Goal: Task Accomplishment & Management: Manage account settings

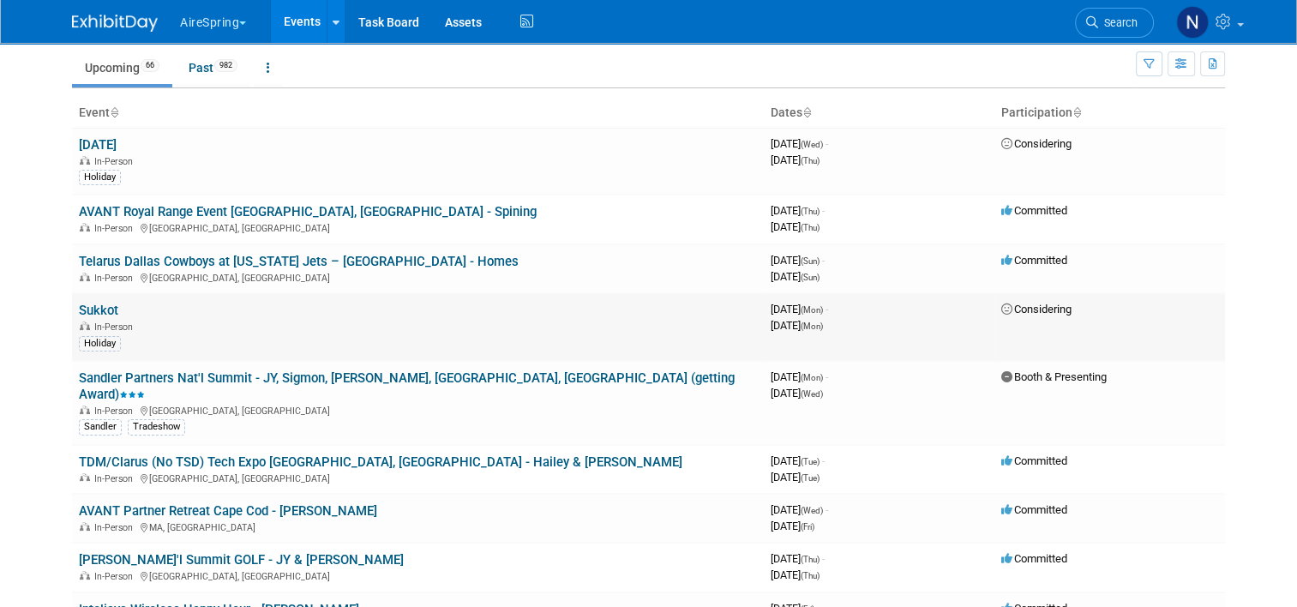
scroll to position [86, 0]
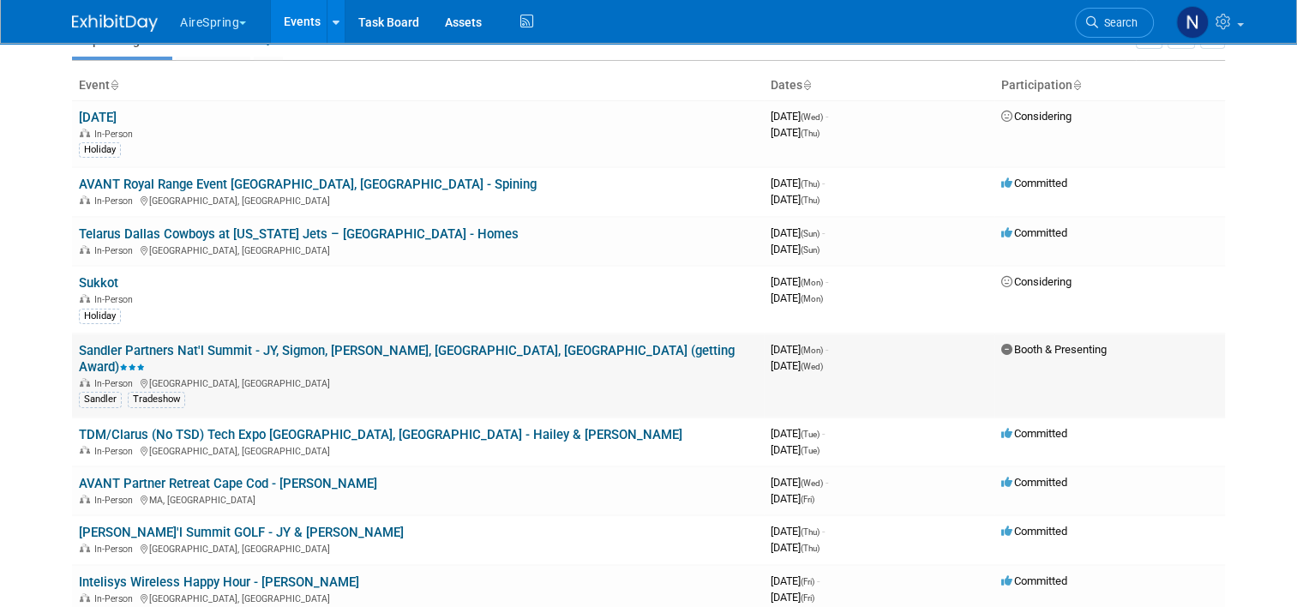
click at [310, 343] on link "Sandler Partners Nat'l Summit - JY, Sigmon, [PERSON_NAME], [GEOGRAPHIC_DATA], […" at bounding box center [407, 359] width 656 height 32
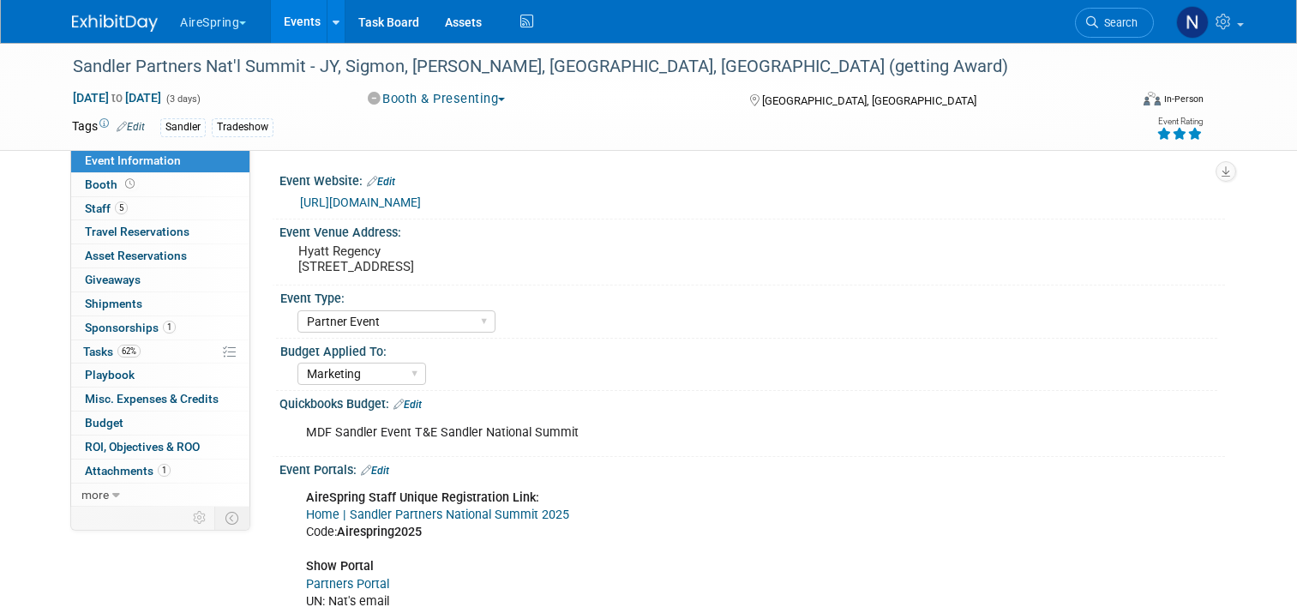
select select "Partner Event"
select select "Marketing"
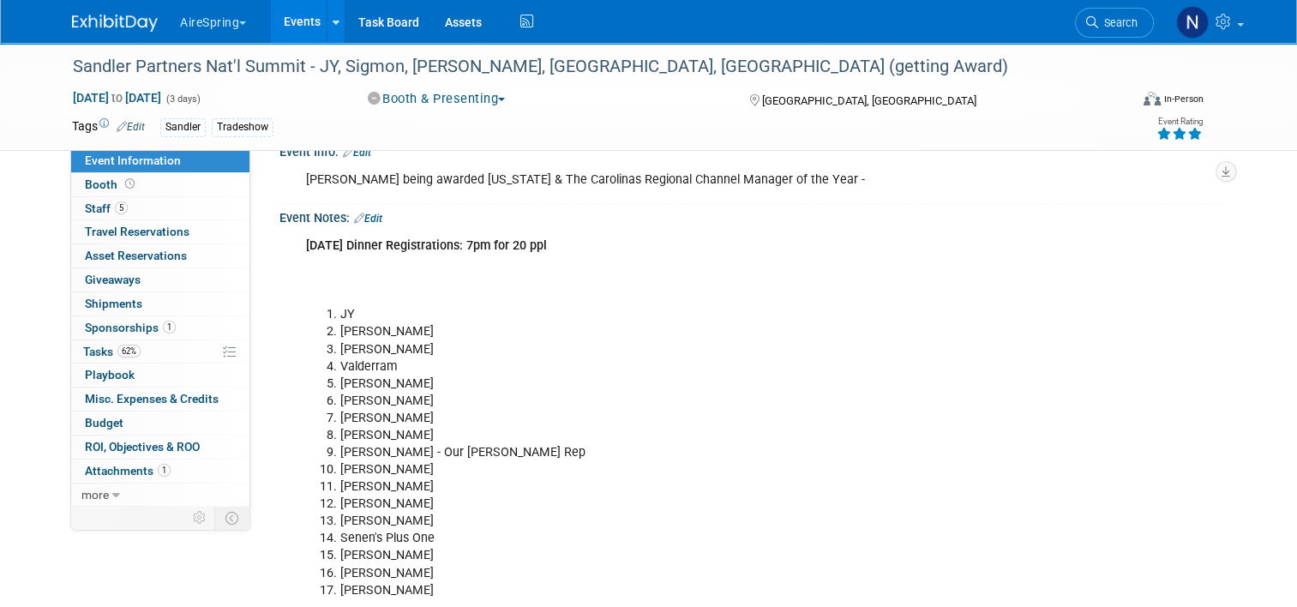
scroll to position [3258, 0]
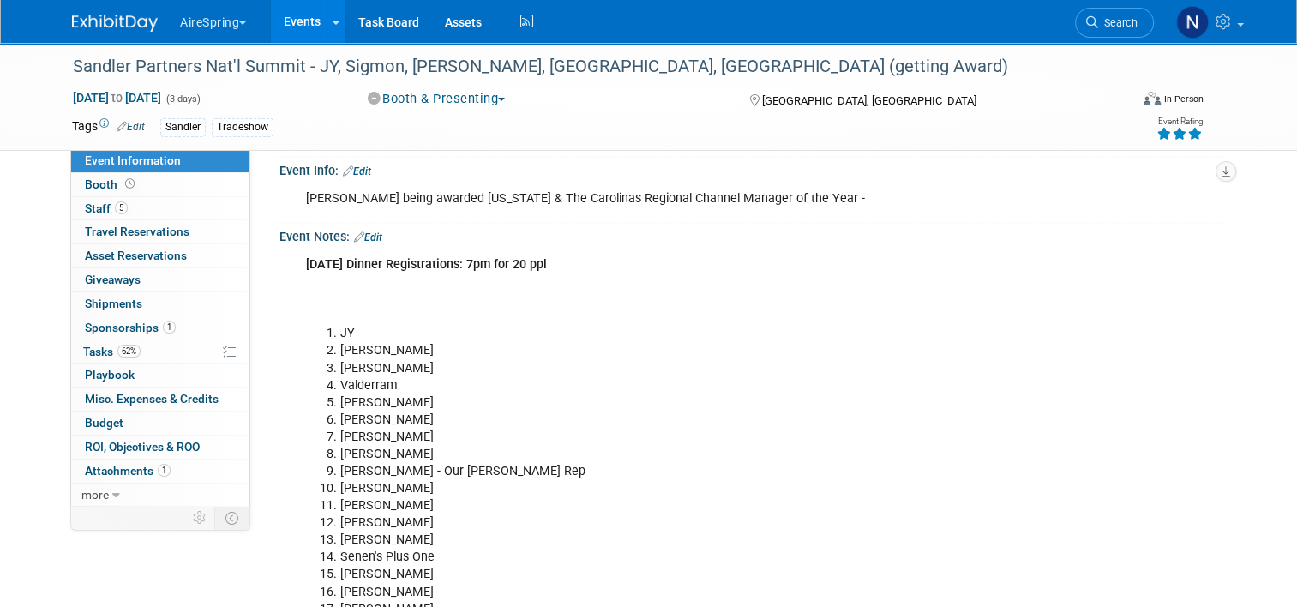
click at [374, 232] on link "Edit" at bounding box center [368, 238] width 28 height 12
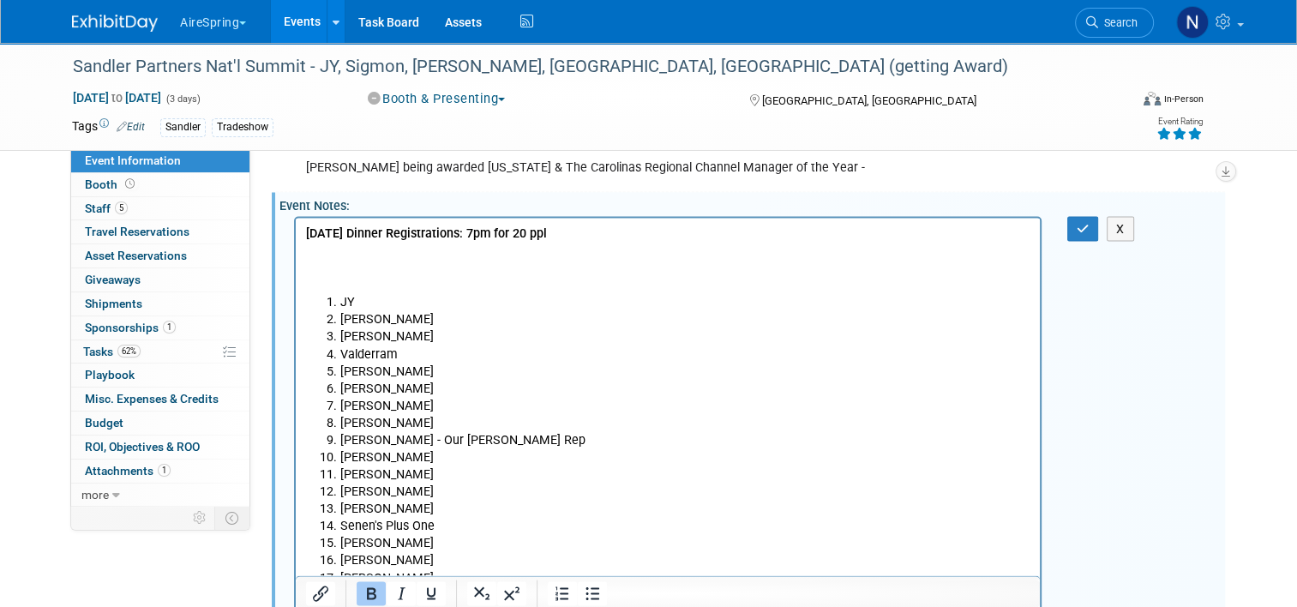
scroll to position [3266, 0]
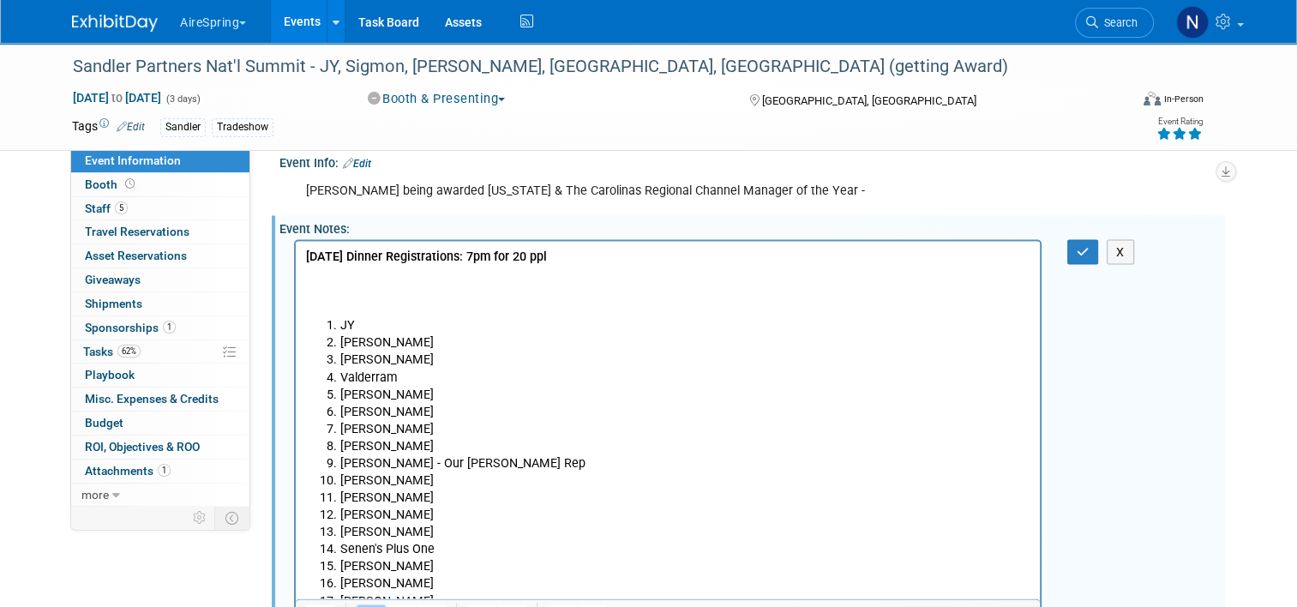
click at [485, 432] on li "Barron Williams" at bounding box center [685, 429] width 690 height 17
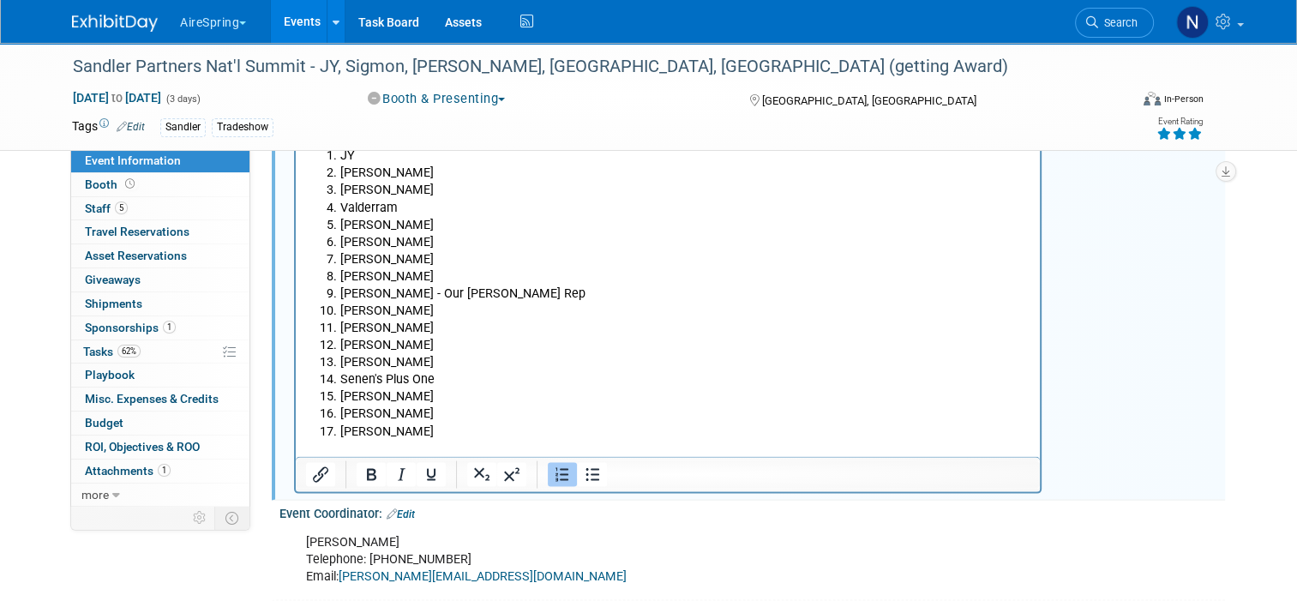
scroll to position [3437, 0]
click at [460, 420] on li "Bryan Wolf" at bounding box center [685, 412] width 690 height 17
click at [459, 430] on li "Jonathan Wolf" at bounding box center [685, 430] width 690 height 17
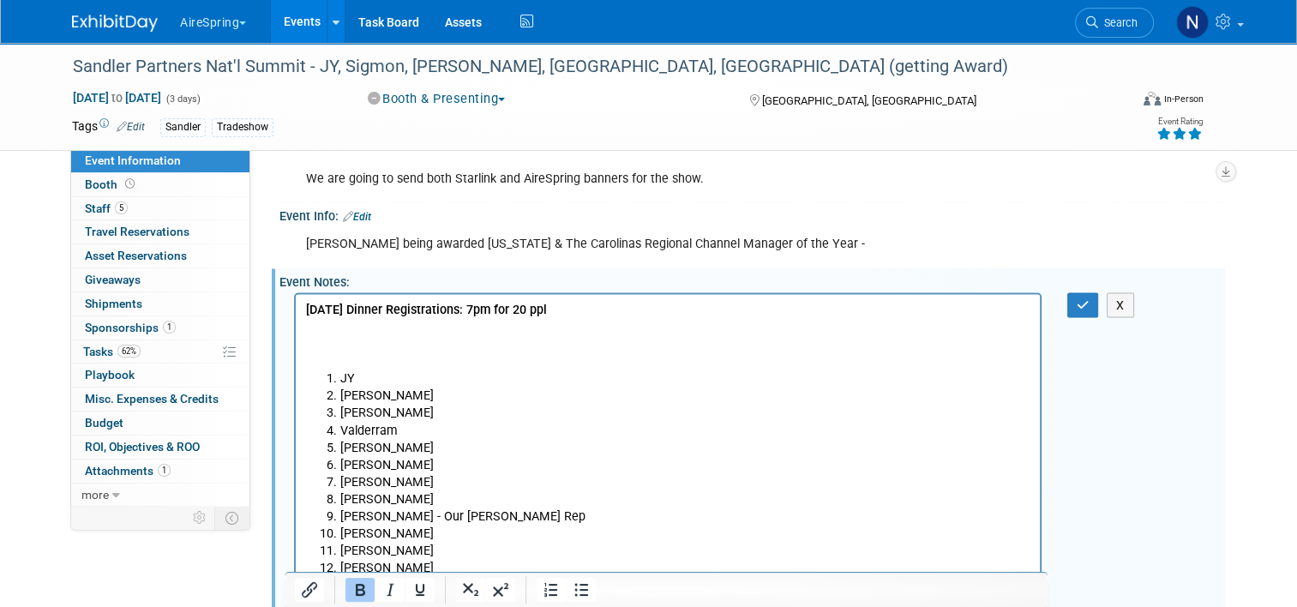
scroll to position [3180, 0]
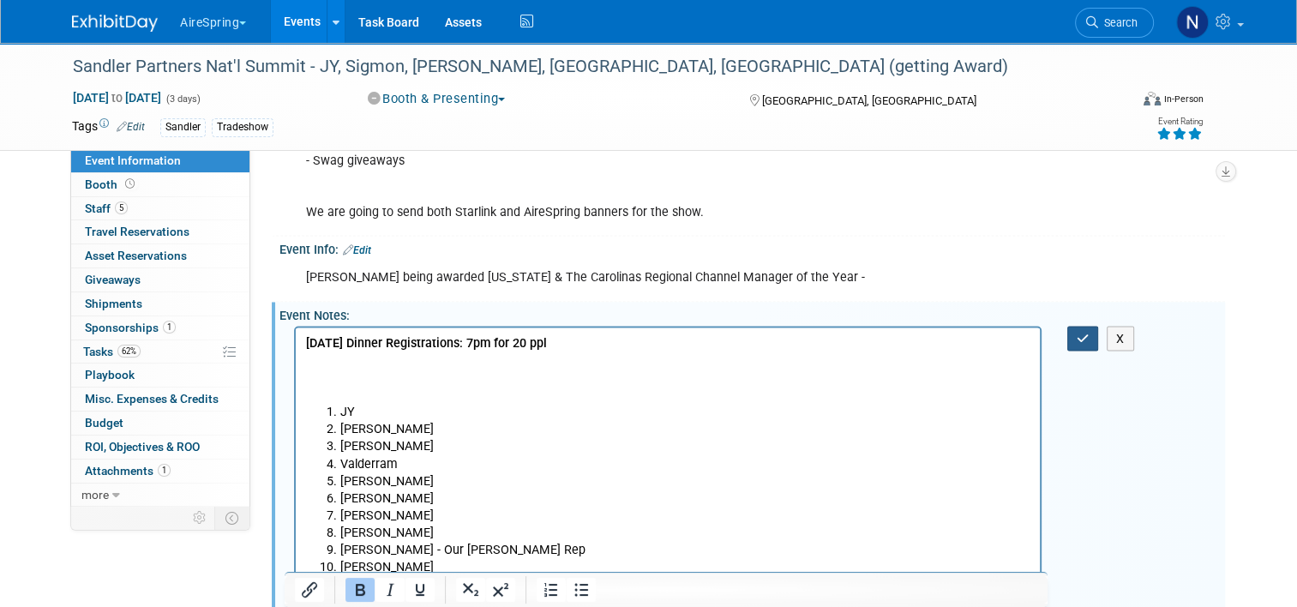
click at [1087, 332] on icon "button" at bounding box center [1083, 338] width 13 height 12
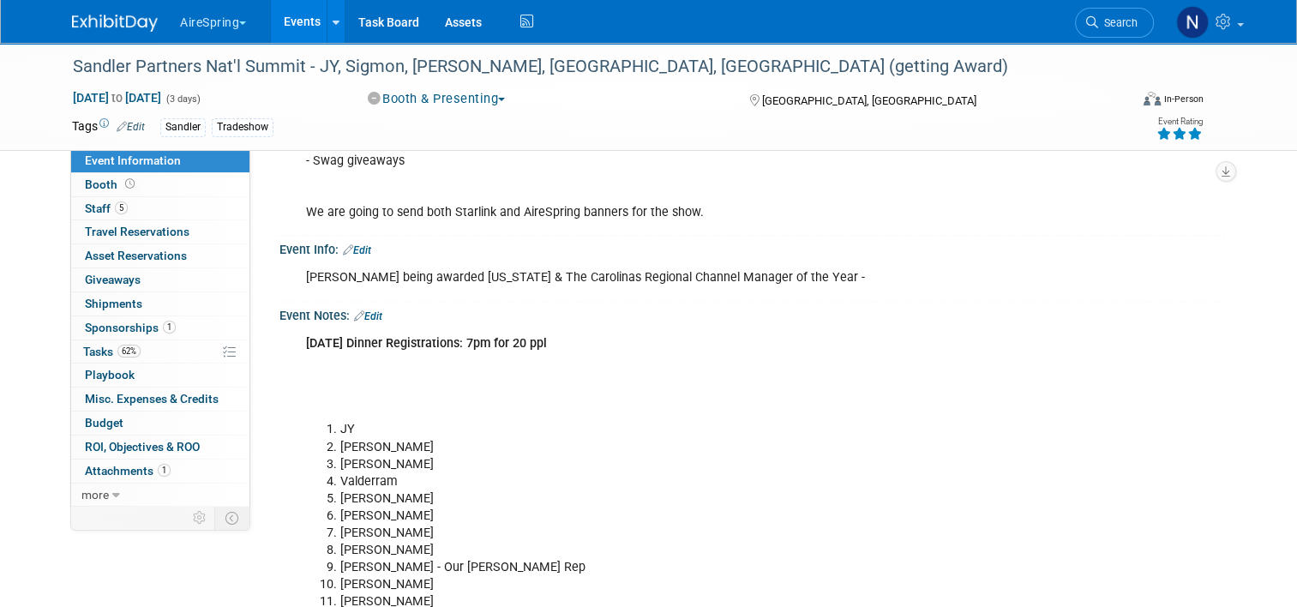
click at [287, 10] on link "Events" at bounding box center [302, 21] width 63 height 43
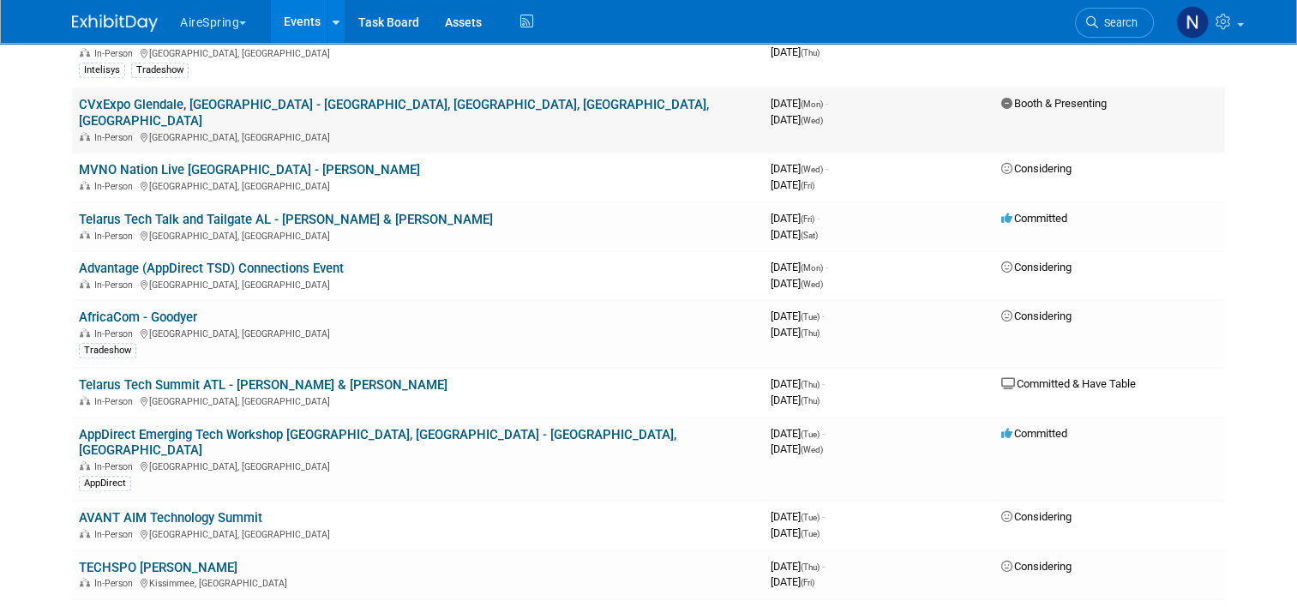
scroll to position [1372, 0]
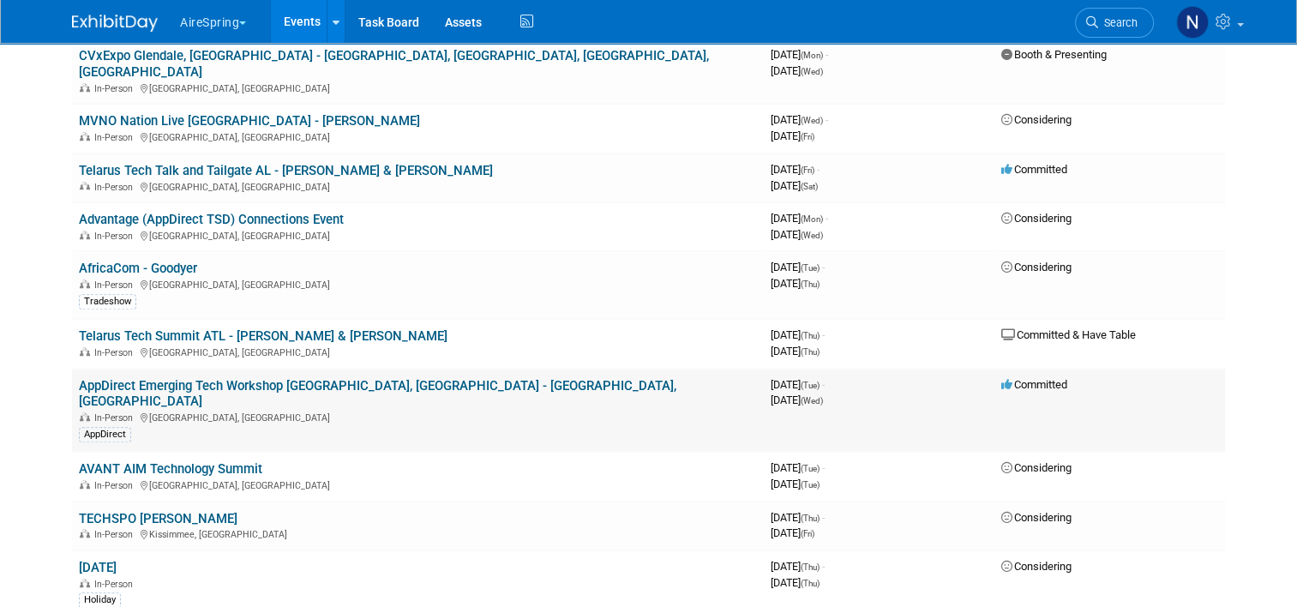
click at [312, 378] on link "AppDirect Emerging Tech Workshop [GEOGRAPHIC_DATA], [GEOGRAPHIC_DATA] - [GEOGRA…" at bounding box center [378, 394] width 598 height 32
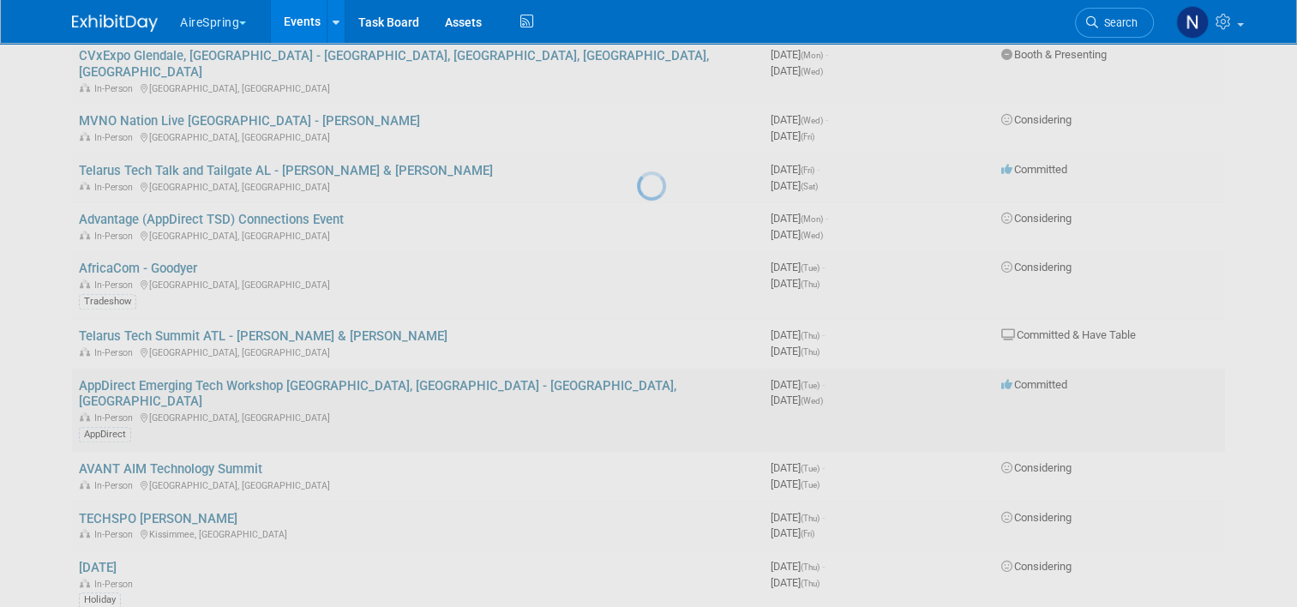
click at [637, 326] on div at bounding box center [649, 303] width 24 height 607
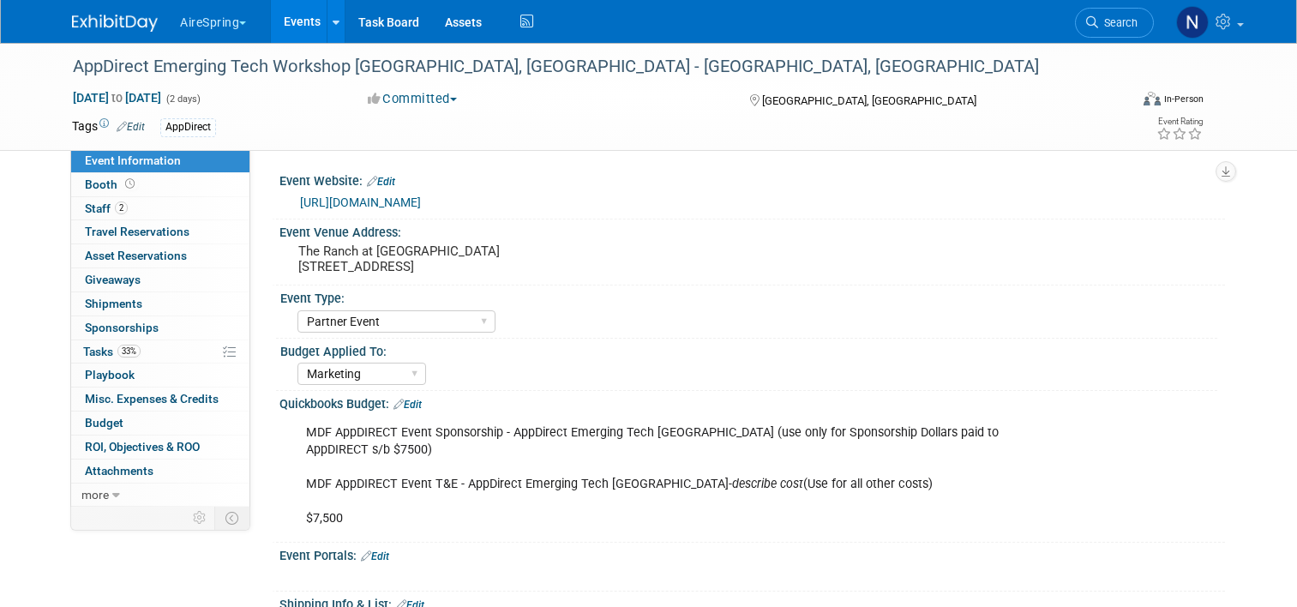
select select "Partner Event"
select select "Marketing"
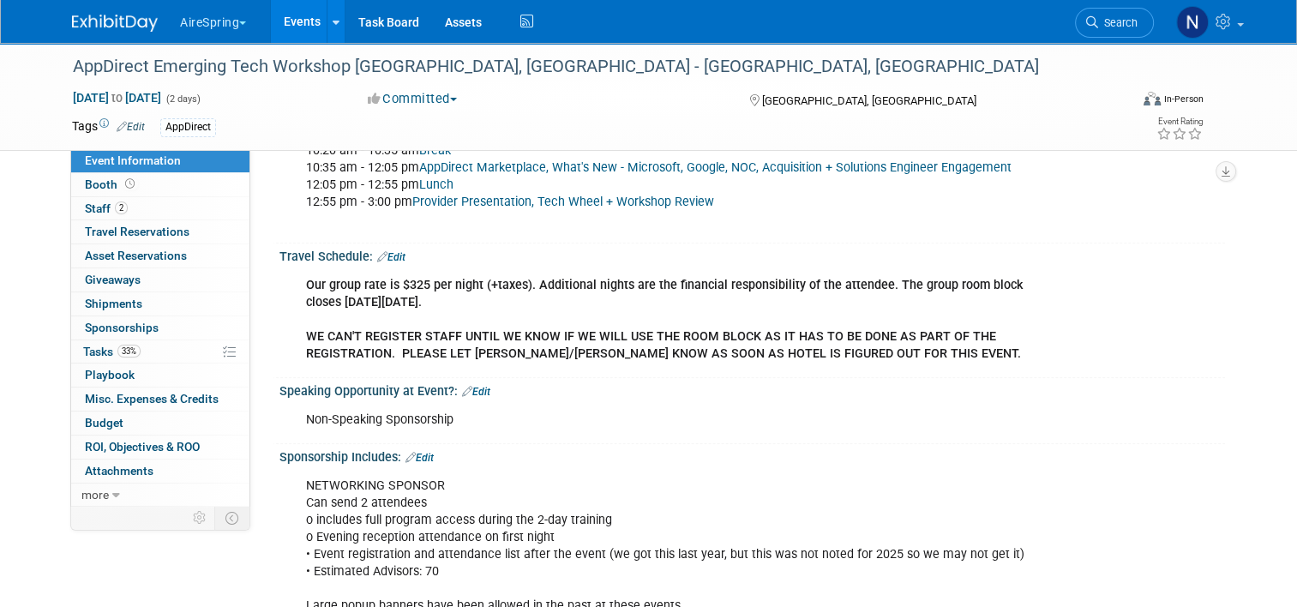
scroll to position [943, 0]
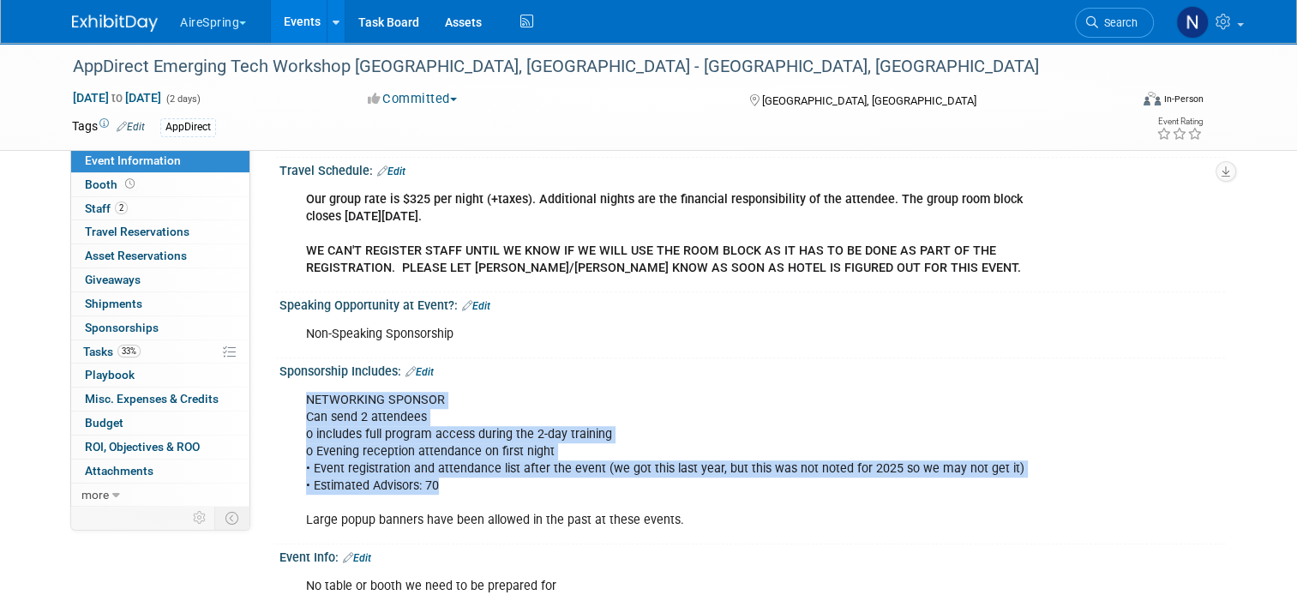
drag, startPoint x: 292, startPoint y: 396, endPoint x: 490, endPoint y: 474, distance: 212.9
click at [490, 474] on div "NETWORKING SPONSOR Can send 2 attendees o includes full program access during t…" at bounding box center [668, 460] width 748 height 155
copy div "NETWORKING SPONSOR Can send 2 attendees o includes full program access during t…"
click at [545, 408] on div "NETWORKING SPONSOR Can send 2 attendees o includes full program access during t…" at bounding box center [668, 460] width 748 height 155
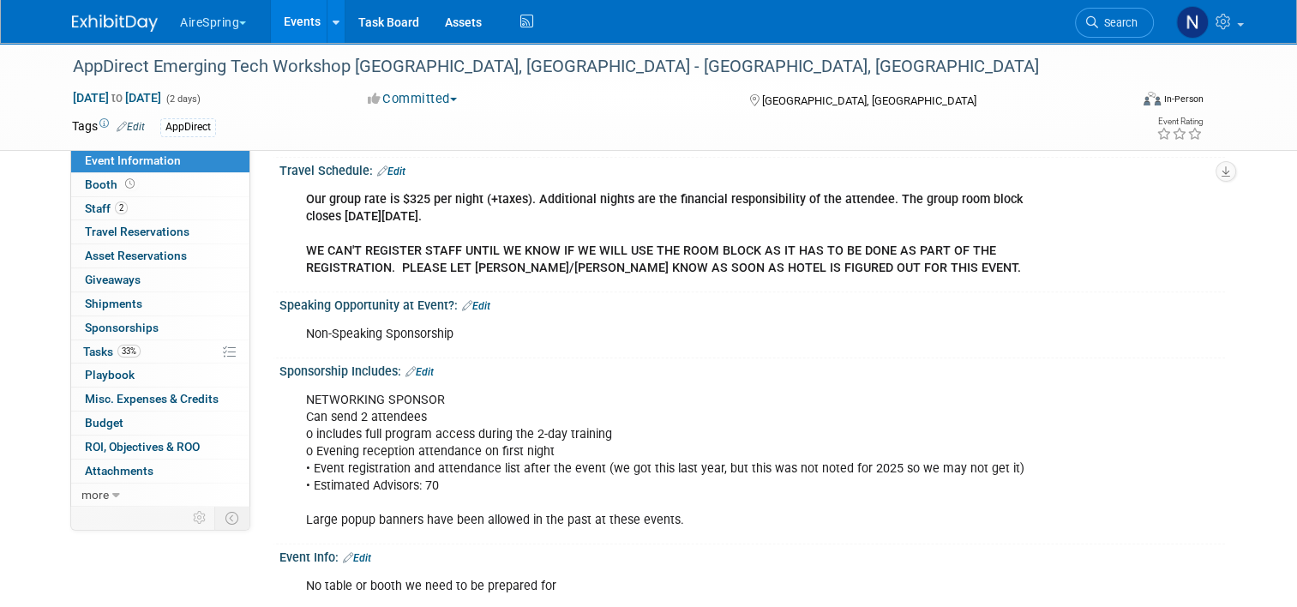
click at [298, 31] on link "Events" at bounding box center [302, 21] width 63 height 43
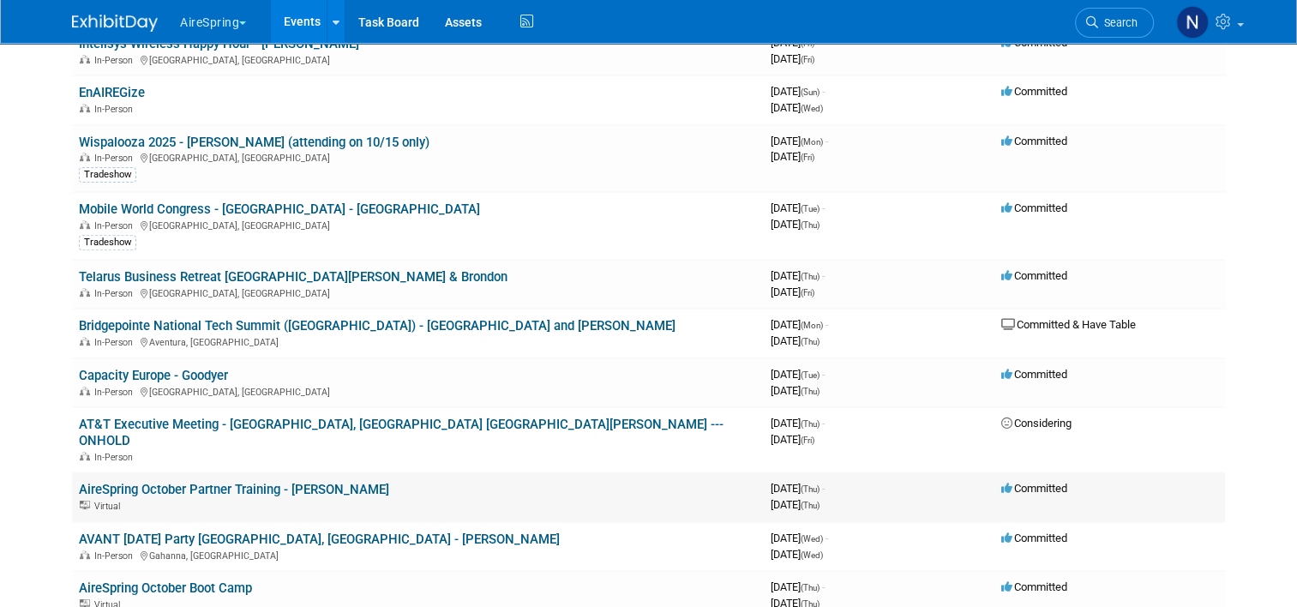
scroll to position [624, 0]
